Goal: Information Seeking & Learning: Learn about a topic

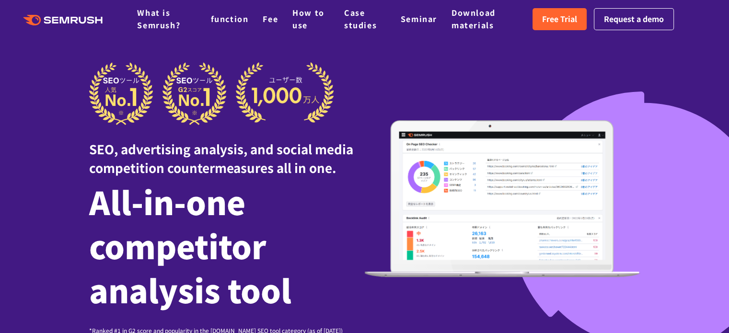
click at [437, 48] on div at bounding box center [364, 304] width 729 height 609
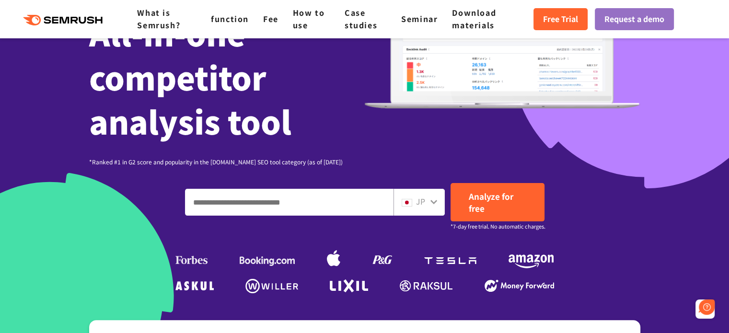
scroll to position [48, 0]
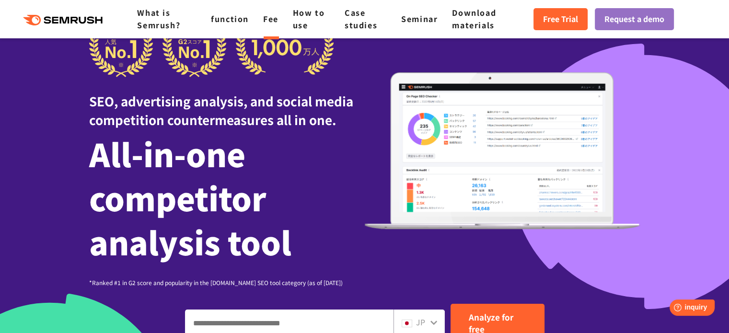
click at [270, 23] on font "Fee" at bounding box center [270, 19] width 15 height 12
